Goal: Information Seeking & Learning: Learn about a topic

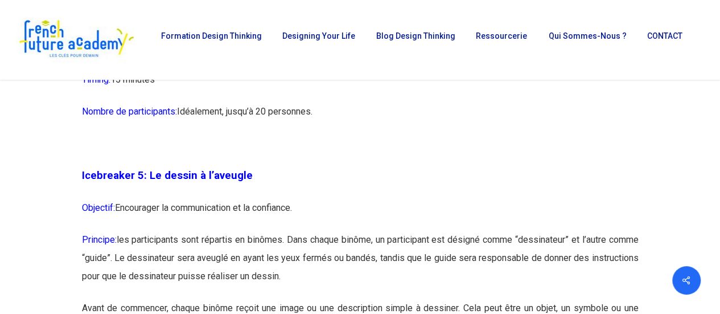
scroll to position [1970, 0]
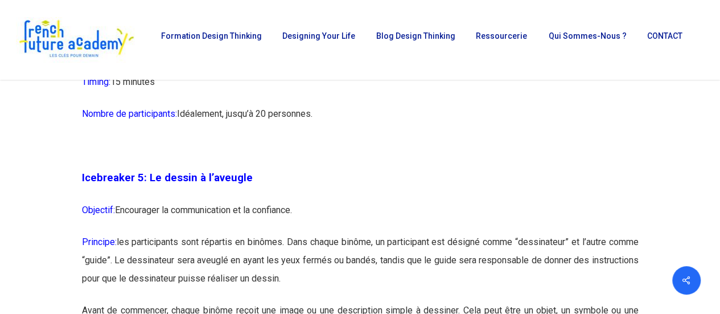
click at [172, 105] on p "Timing: 15 minutes" at bounding box center [360, 89] width 557 height 32
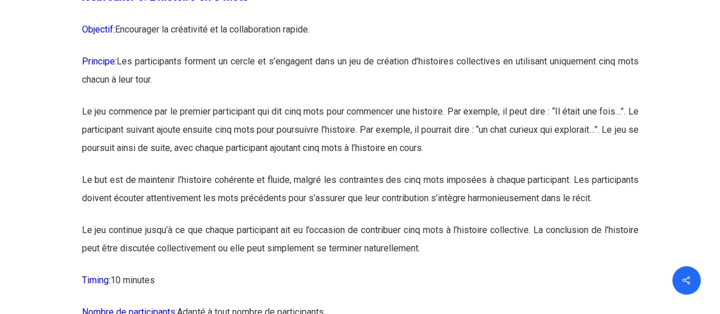
scroll to position [2546, 0]
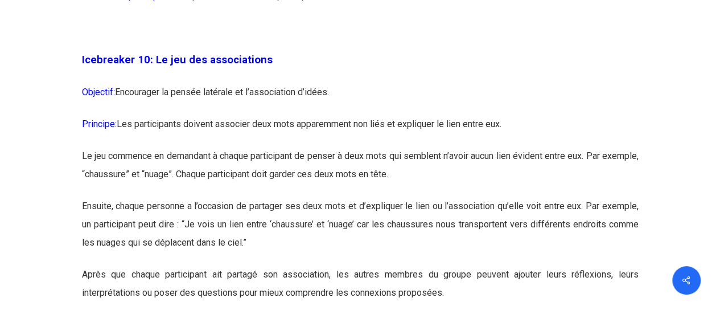
scroll to position [4102, 0]
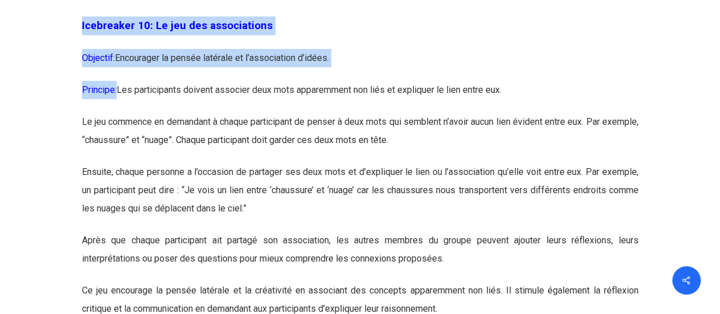
drag, startPoint x: 80, startPoint y: 68, endPoint x: 116, endPoint y: 129, distance: 70.7
click at [104, 81] on p "Objectif: Encourager la pensée latérale et l’association d’idées." at bounding box center [360, 65] width 557 height 32
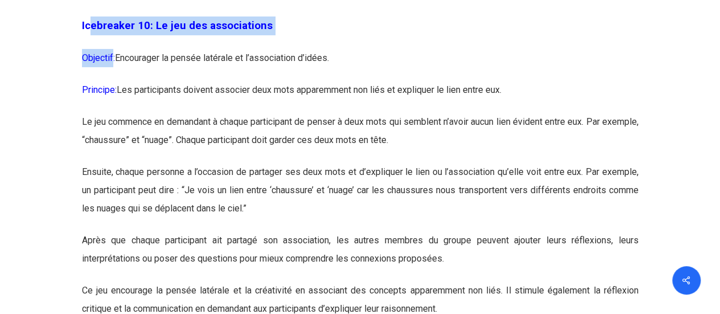
drag, startPoint x: 113, startPoint y: 95, endPoint x: 92, endPoint y: 65, distance: 37.1
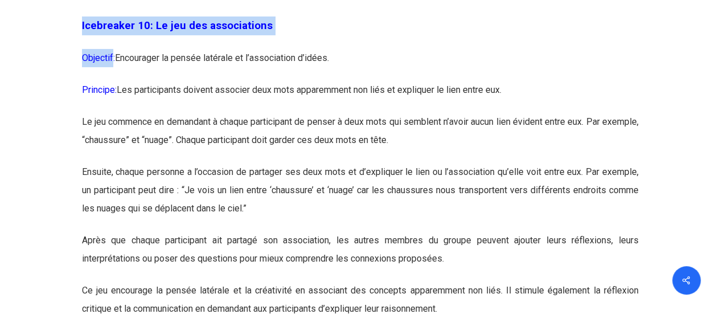
drag, startPoint x: 75, startPoint y: 59, endPoint x: 108, endPoint y: 107, distance: 58.1
click at [105, 81] on p "Objectif: Encourager la pensée latérale et l’association d’idées." at bounding box center [360, 65] width 557 height 32
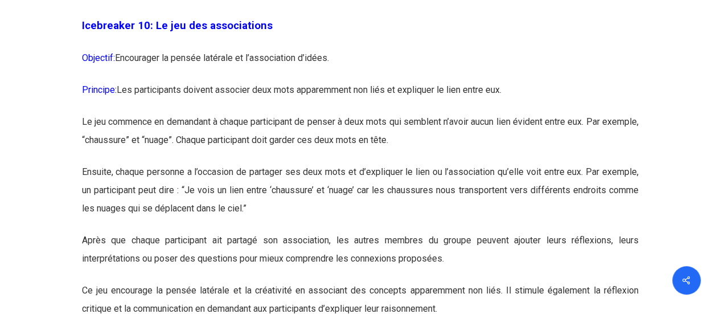
drag, startPoint x: 83, startPoint y: 61, endPoint x: 118, endPoint y: 124, distance: 72.7
click at [182, 81] on p "Objectif: Encourager la pensée latérale et l’association d’idées." at bounding box center [360, 65] width 557 height 32
click at [334, 81] on p "Objectif: Encourager la pensée latérale et l’association d’idées." at bounding box center [360, 65] width 557 height 32
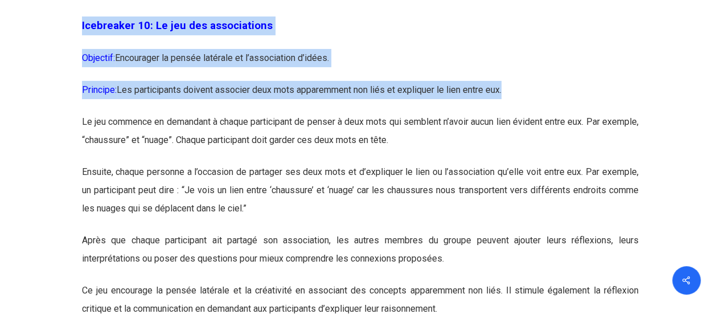
drag, startPoint x: 510, startPoint y: 125, endPoint x: 81, endPoint y: 86, distance: 430.4
click at [284, 49] on p "Icebreaker 10: Le jeu des associations" at bounding box center [360, 33] width 557 height 32
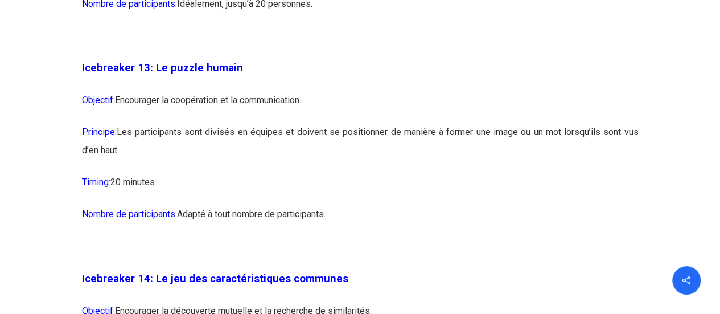
scroll to position [5176, 0]
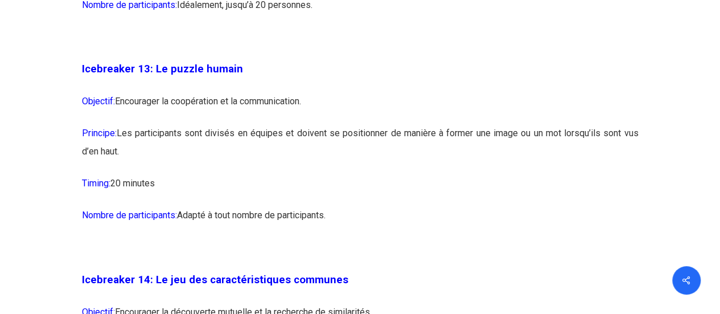
click at [152, 75] on span "Icebreaker 13: Le puzzle humain" at bounding box center [162, 69] width 161 height 13
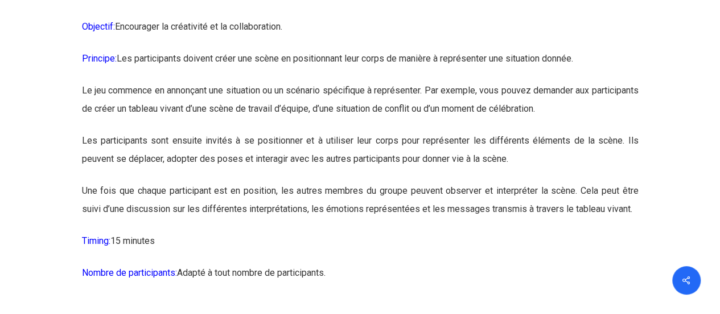
scroll to position [5927, 0]
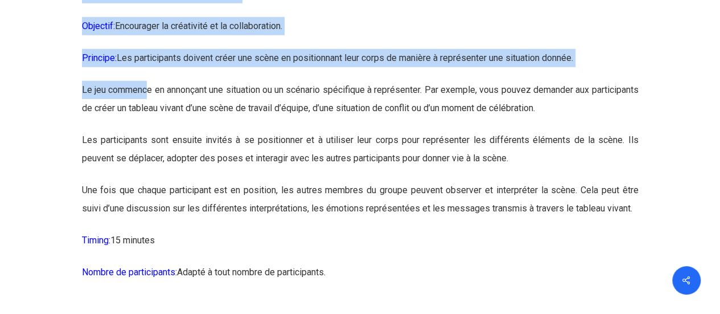
drag, startPoint x: 79, startPoint y: 30, endPoint x: 154, endPoint y: 137, distance: 130.3
click at [273, 49] on p "Objectif: Encourager la créativité et la collaboration." at bounding box center [360, 33] width 557 height 32
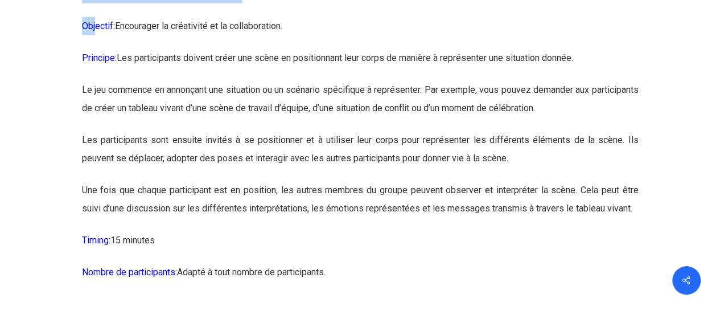
drag, startPoint x: 80, startPoint y: 34, endPoint x: 97, endPoint y: 60, distance: 30.8
click at [108, 31] on span "Objectif:" at bounding box center [98, 25] width 33 height 11
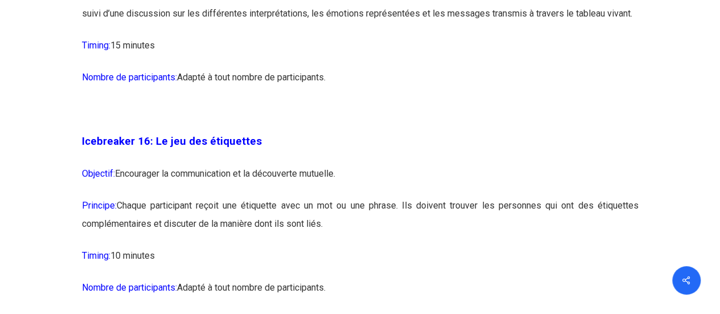
scroll to position [6190, 0]
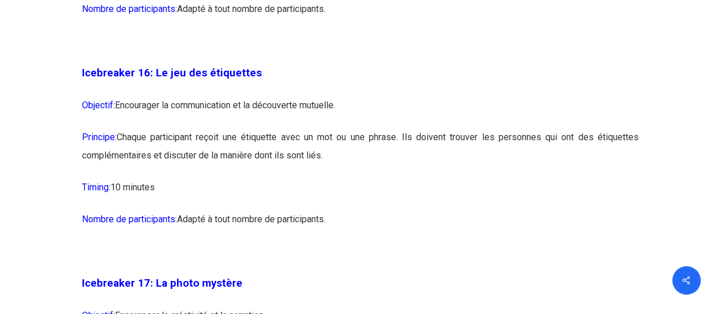
click at [64, 108] on div at bounding box center [360, 222] width 714 height 10810
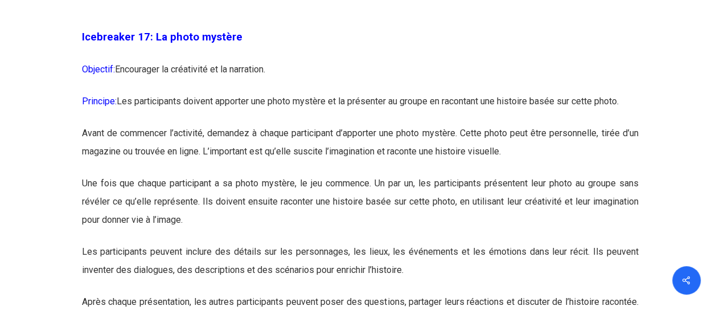
scroll to position [6434, 0]
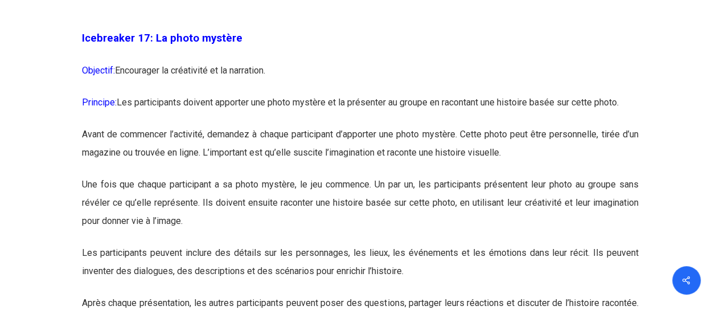
click at [238, 93] on p "Objectif: Encourager la créativité et la narration." at bounding box center [360, 77] width 557 height 32
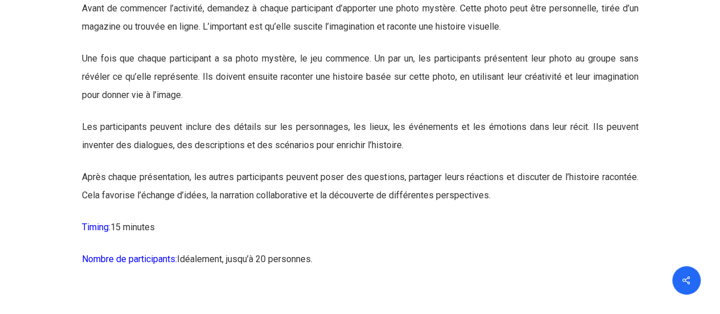
scroll to position [6560, 0]
click at [106, 212] on p "Après chaque présentation, les autres participants peuvent poser des questions,…" at bounding box center [360, 194] width 557 height 50
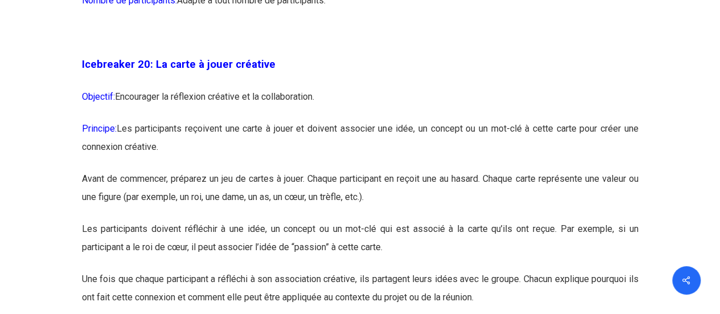
scroll to position [7674, 0]
